Goal: Transaction & Acquisition: Subscribe to service/newsletter

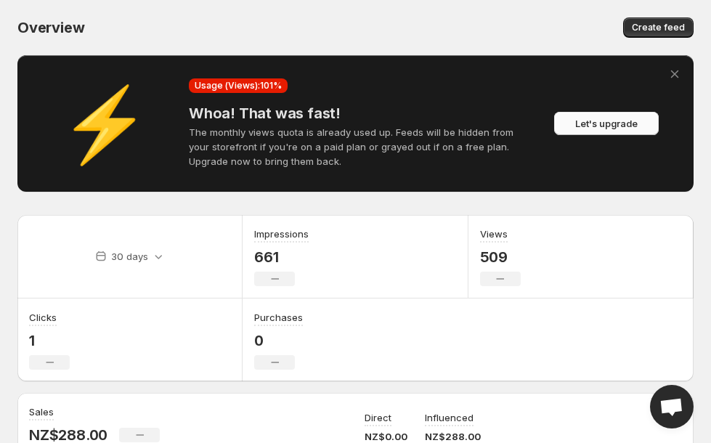
click at [588, 125] on span "Let's upgrade" at bounding box center [606, 123] width 62 height 15
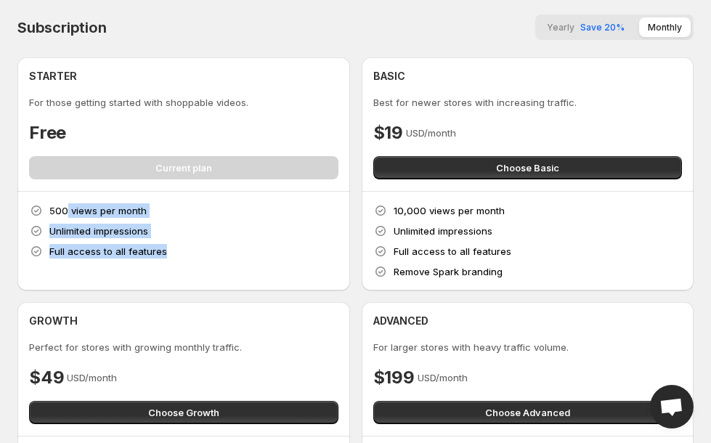
drag, startPoint x: 67, startPoint y: 209, endPoint x: 213, endPoint y: 261, distance: 154.9
click at [213, 261] on div "500 views per month Unlimited impressions Full access to all features" at bounding box center [183, 241] width 333 height 99
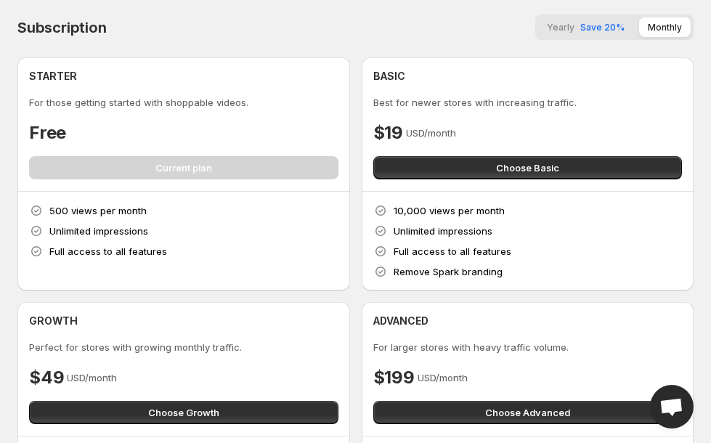
click at [213, 261] on div "500 views per month Unlimited impressions Full access to all features" at bounding box center [183, 241] width 333 height 99
click at [148, 266] on div "500 views per month Unlimited impressions Full access to all features" at bounding box center [183, 241] width 333 height 99
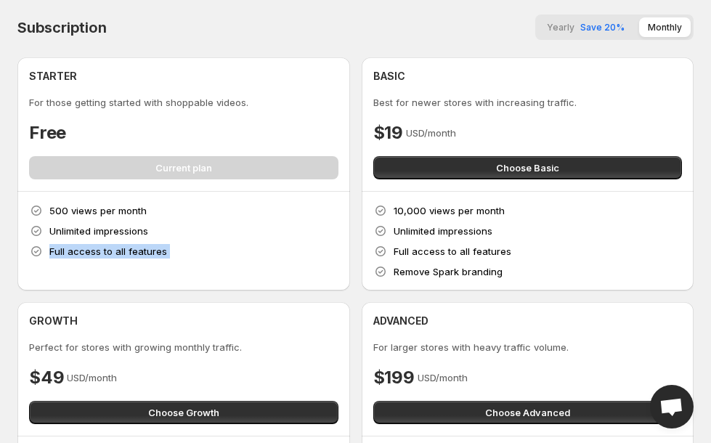
click at [142, 261] on div "500 views per month Unlimited impressions Full access to all features" at bounding box center [183, 241] width 333 height 99
click at [142, 254] on p "Full access to all features" at bounding box center [108, 251] width 118 height 15
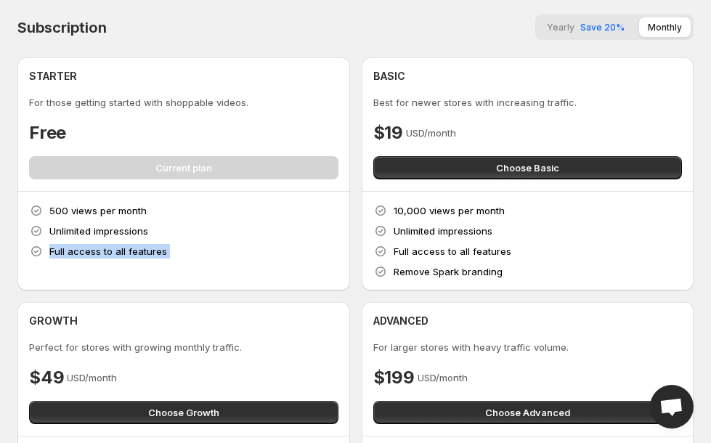
click at [142, 254] on p "Full access to all features" at bounding box center [108, 251] width 118 height 15
click at [119, 238] on p "Unlimited impressions" at bounding box center [98, 231] width 99 height 15
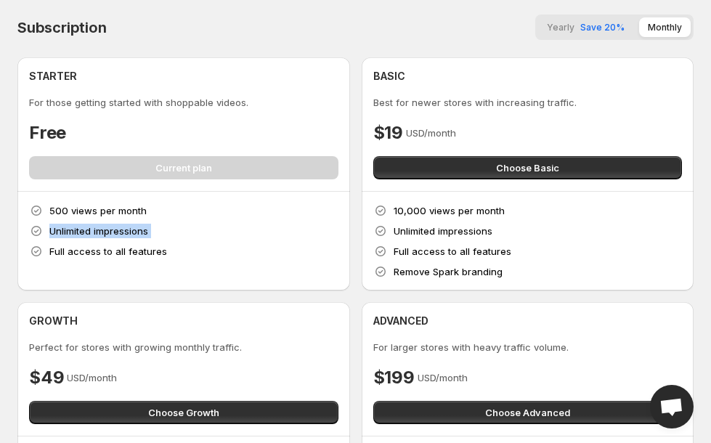
click at [119, 238] on p "Unlimited impressions" at bounding box center [98, 231] width 99 height 15
click at [173, 246] on div "500 views per month Unlimited impressions Full access to all features" at bounding box center [184, 230] width 310 height 55
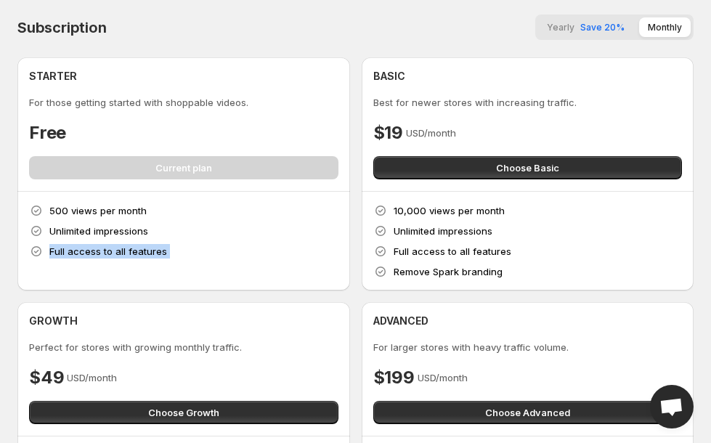
click at [173, 246] on div "500 views per month Unlimited impressions Full access to all features" at bounding box center [184, 230] width 310 height 55
click at [254, 217] on div "500 views per month Unlimited impressions Full access to all features" at bounding box center [184, 230] width 310 height 55
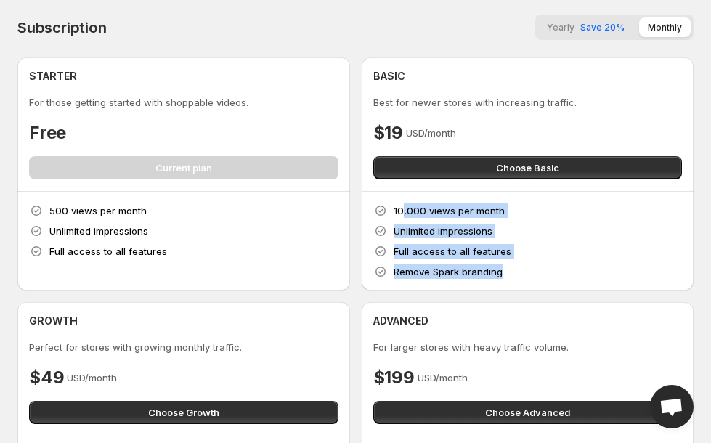
drag, startPoint x: 403, startPoint y: 204, endPoint x: 524, endPoint y: 276, distance: 140.4
click at [524, 276] on div "10,000 views per month Unlimited impressions Full access to all features Remove…" at bounding box center [528, 241] width 310 height 76
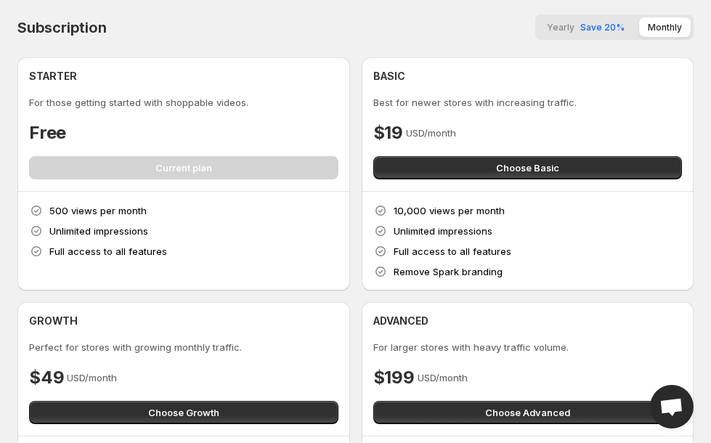
click at [524, 276] on div "10,000 views per month Unlimited impressions Full access to all features Remove…" at bounding box center [528, 241] width 310 height 76
click at [471, 239] on div "10,000 views per month Unlimited impressions Full access to all features Remove…" at bounding box center [528, 241] width 310 height 76
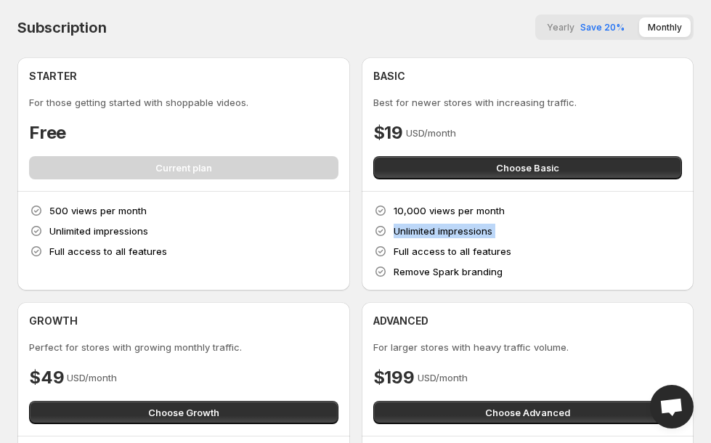
click at [554, 237] on div "10,000 views per month Unlimited impressions Full access to all features Remove…" at bounding box center [528, 241] width 310 height 76
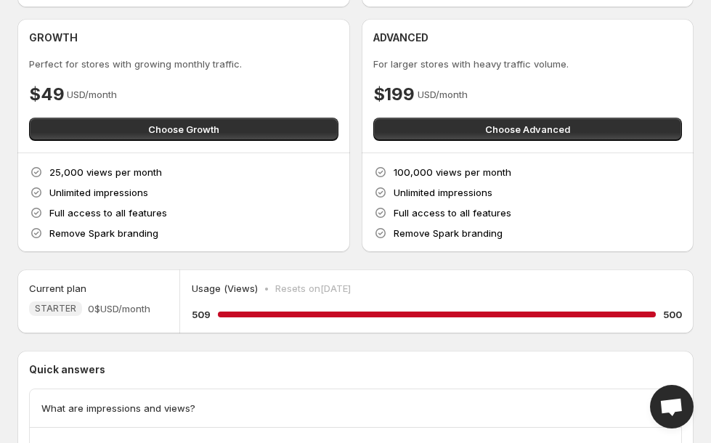
scroll to position [282, 0]
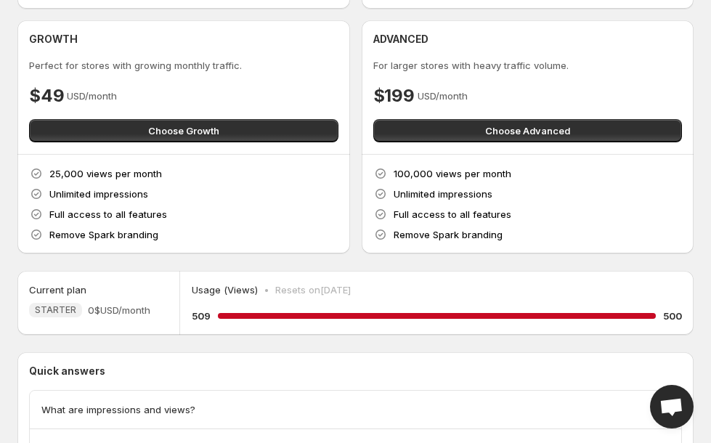
click at [348, 294] on p "Resets on [DATE]" at bounding box center [313, 290] width 76 height 15
click at [320, 286] on p "Resets on [DATE]" at bounding box center [313, 290] width 76 height 15
drag, startPoint x: 265, startPoint y: 291, endPoint x: 434, endPoint y: 295, distance: 168.6
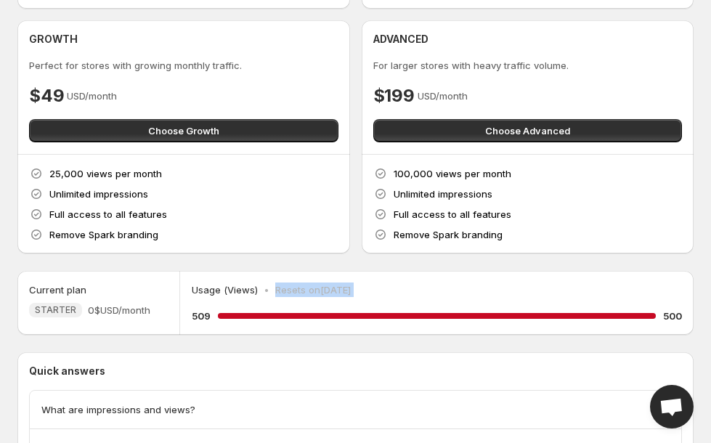
click at [434, 295] on div "Usage (Views) • Resets on [DATE]" at bounding box center [437, 290] width 490 height 15
drag, startPoint x: 426, startPoint y: 294, endPoint x: 617, endPoint y: 15, distance: 337.6
click at [305, 272] on div "Usage (Views) • Resets on [DATE] 509 100 % 500" at bounding box center [437, 303] width 514 height 64
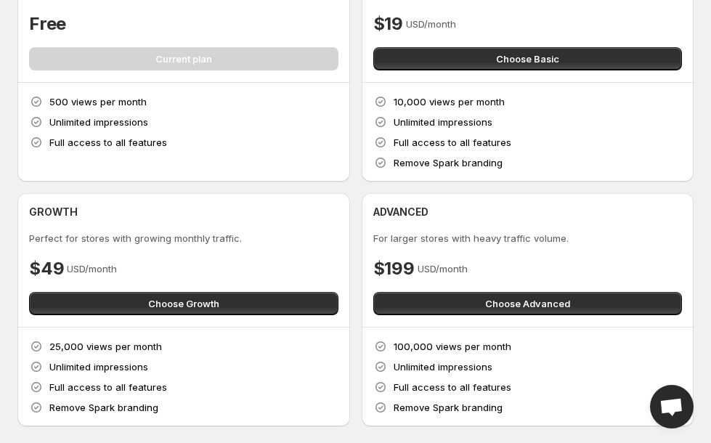
scroll to position [0, 0]
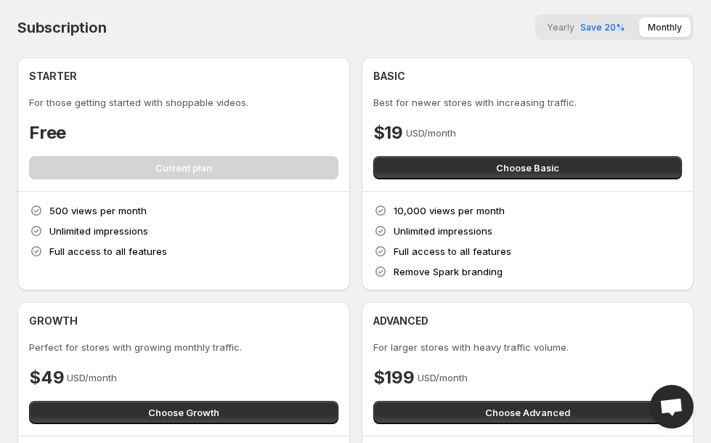
click at [337, 177] on div "STARTER For those getting started with shoppable videos. Free Current plan" at bounding box center [184, 124] width 310 height 110
click at [613, 20] on button "Yearly Save 20%" at bounding box center [585, 27] width 95 height 20
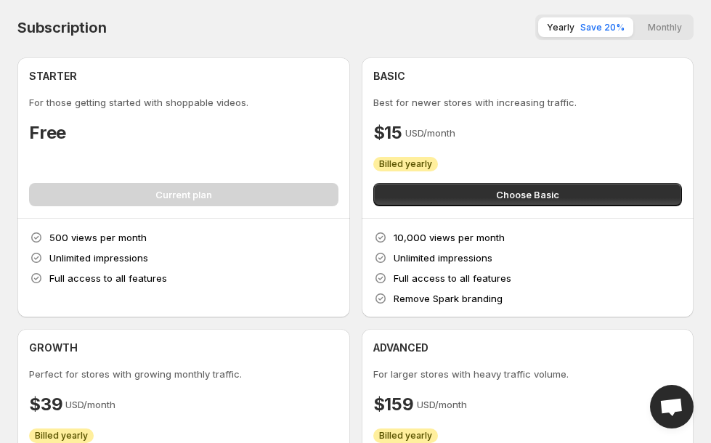
click at [652, 27] on button "Monthly" at bounding box center [665, 27] width 52 height 20
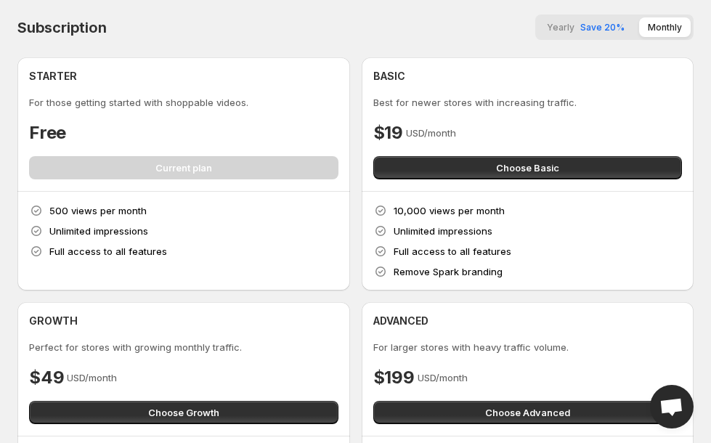
click at [595, 35] on button "Yearly Save 20%" at bounding box center [585, 27] width 95 height 20
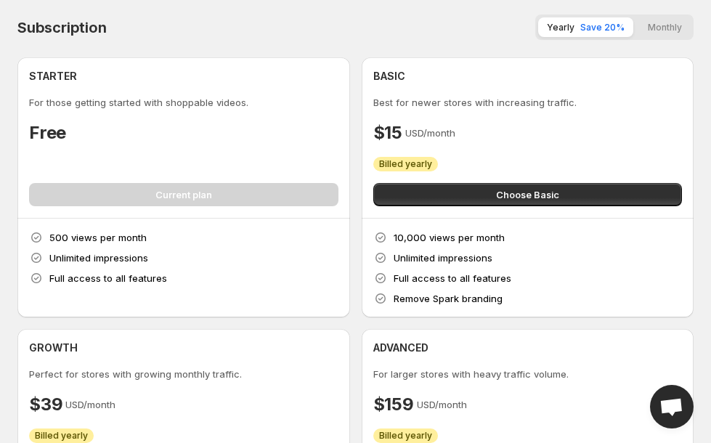
click at [634, 41] on div "Subscription Yearly Save 20% Monthly STARTER For those getting started with sho…" at bounding box center [355, 302] width 676 height 575
click at [641, 34] on button "Monthly" at bounding box center [665, 27] width 52 height 20
